Goal: Find specific page/section: Find specific page/section

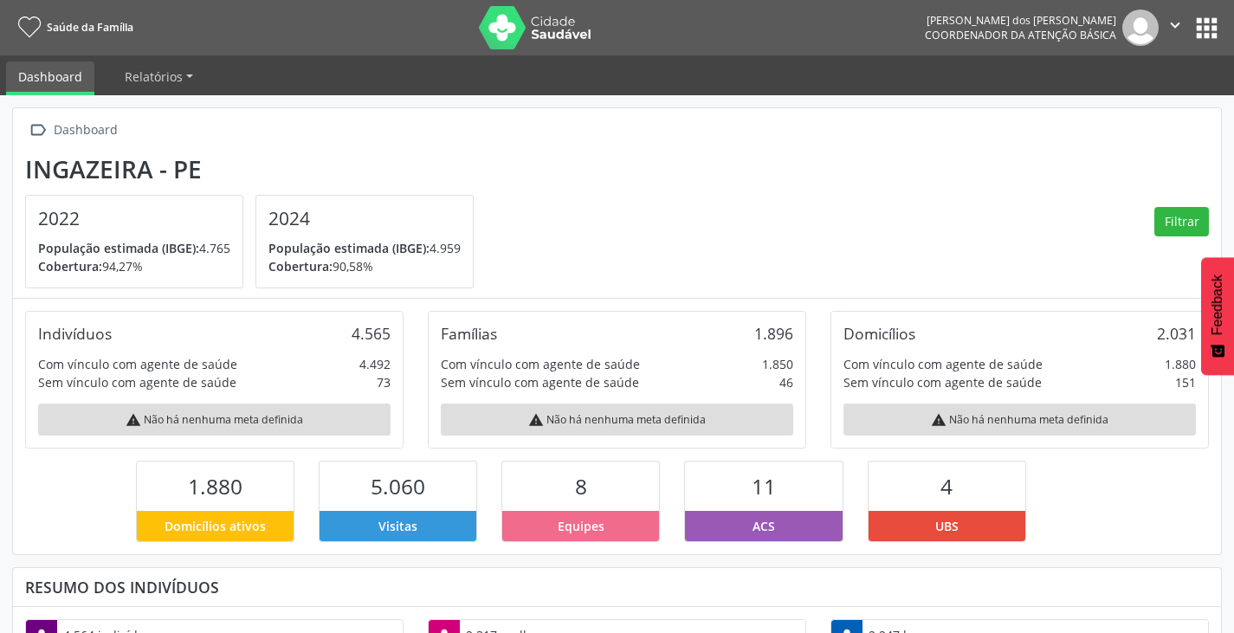
scroll to position [287, 403]
click at [1203, 25] on button "apps" at bounding box center [1206, 28] width 30 height 30
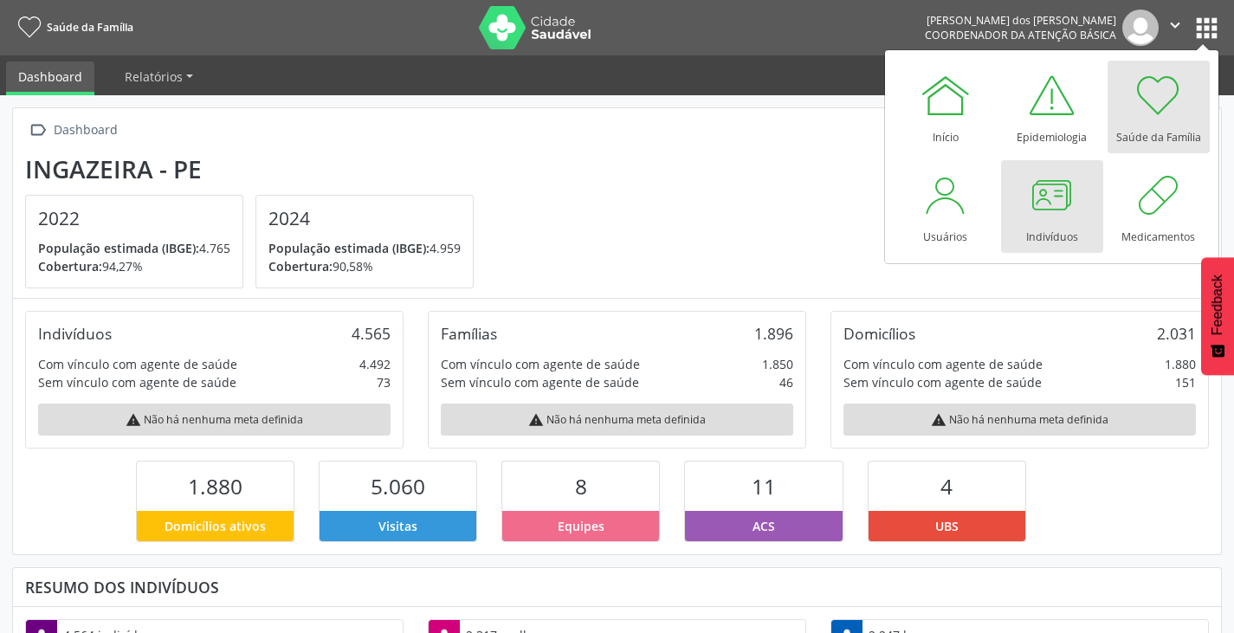
click at [1050, 195] on div at bounding box center [1052, 195] width 52 height 52
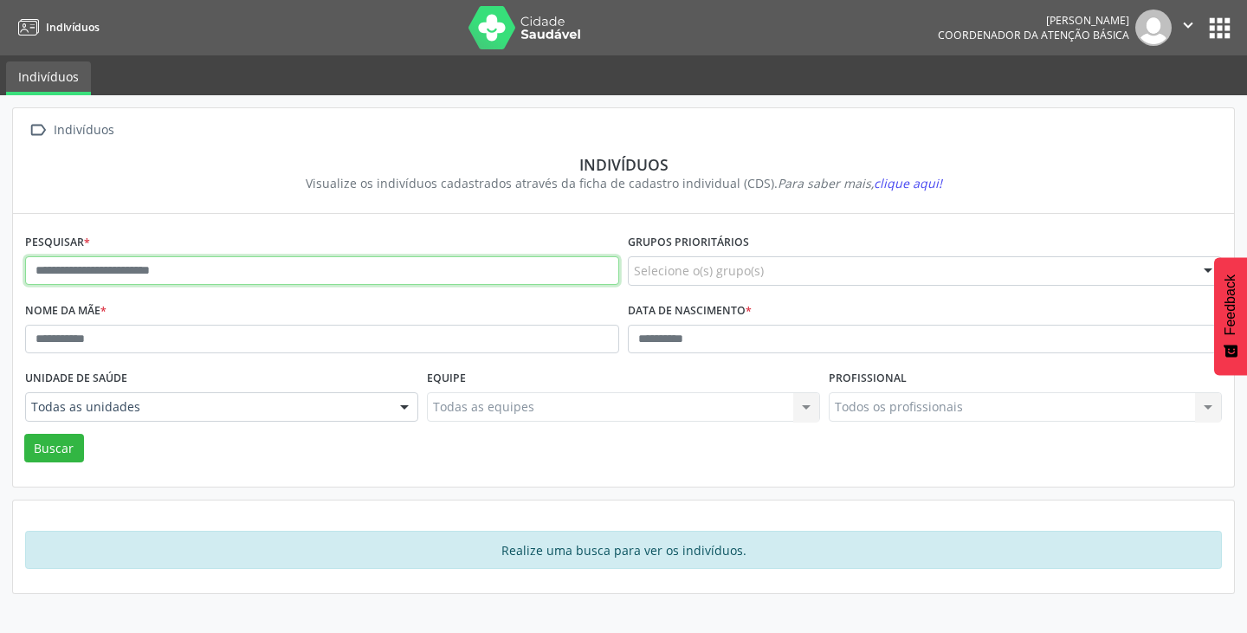
click at [146, 274] on input "text" at bounding box center [322, 270] width 594 height 29
type input "**********"
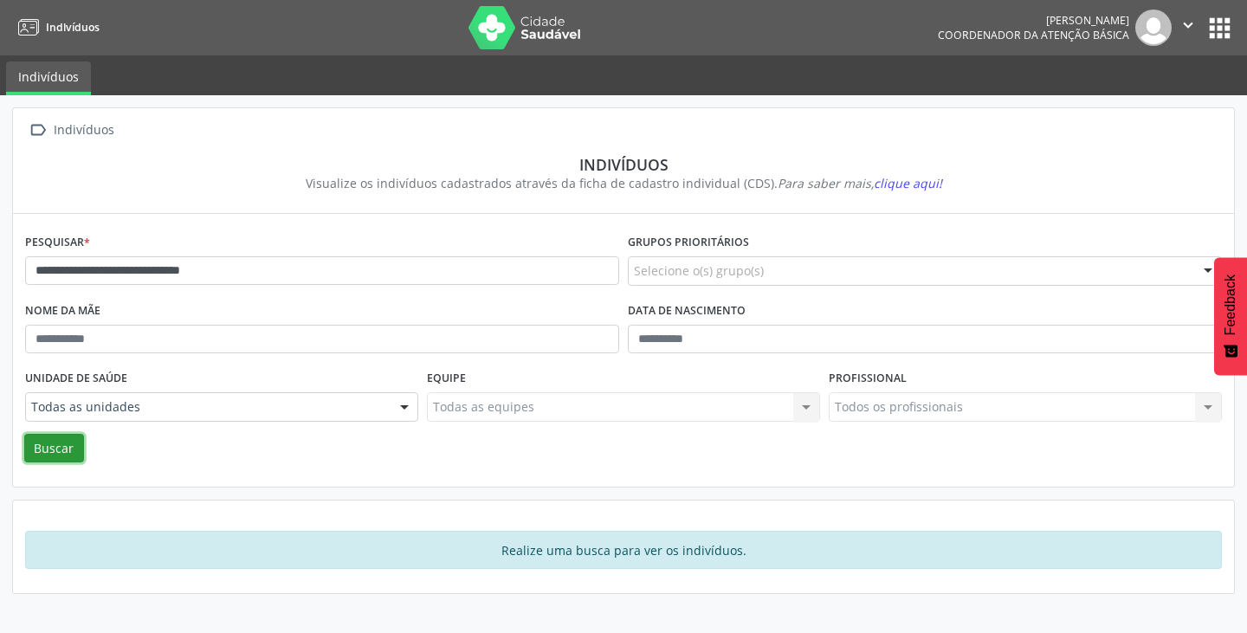
click at [61, 445] on button "Buscar" at bounding box center [54, 448] width 60 height 29
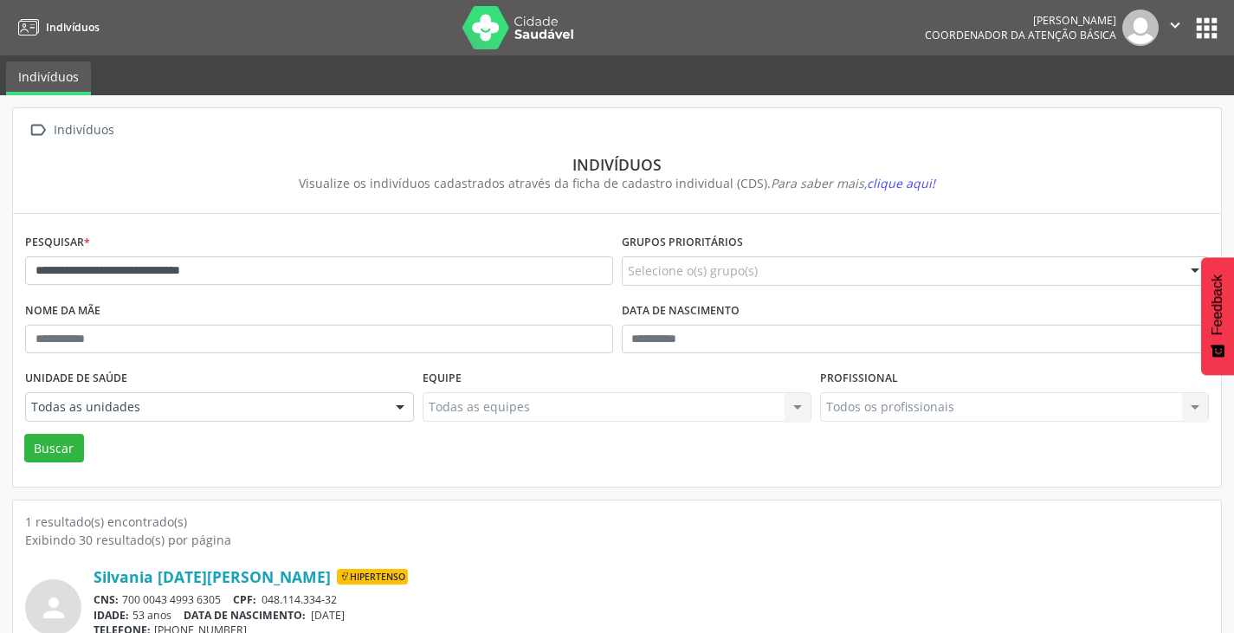
scroll to position [74, 0]
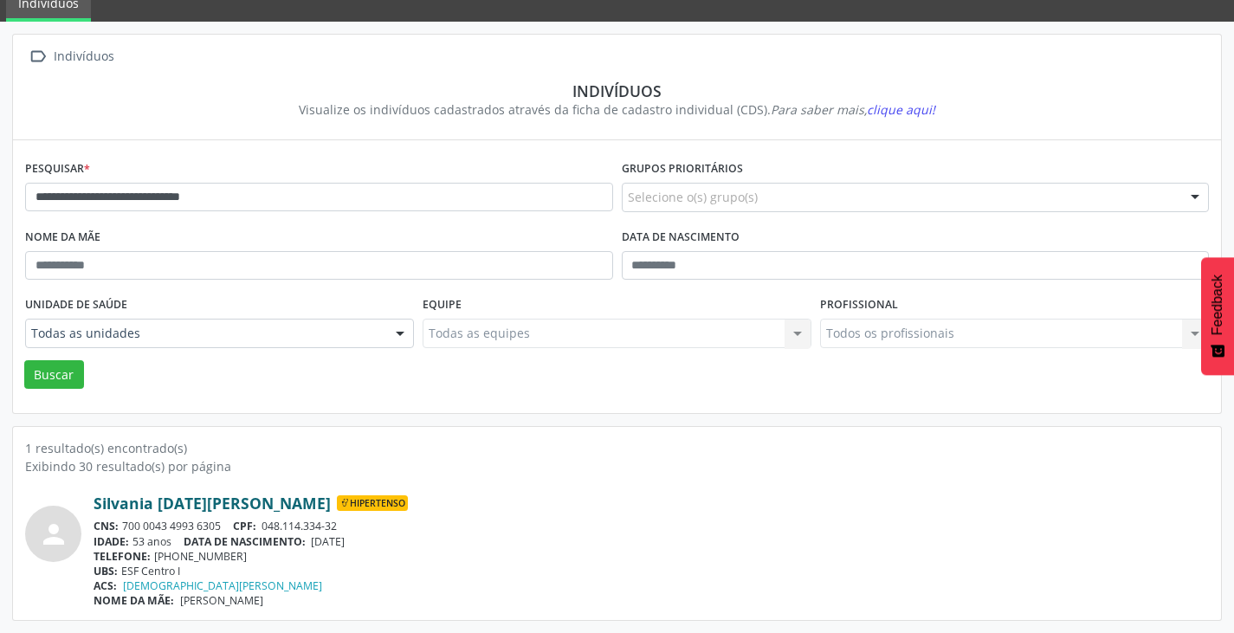
click at [165, 505] on link "Silvania [DATE][PERSON_NAME]" at bounding box center [212, 503] width 237 height 19
